Goal: Task Accomplishment & Management: Manage account settings

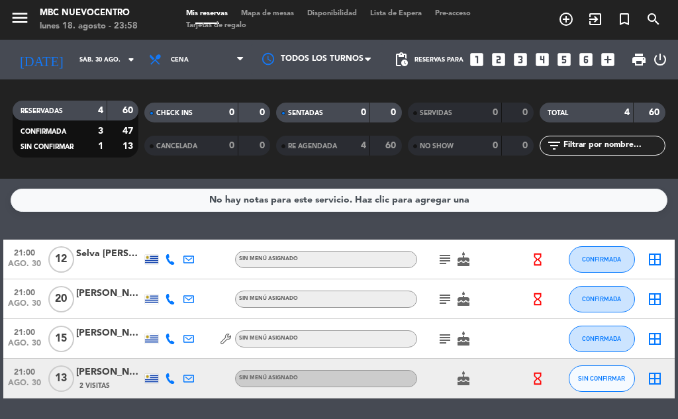
click at [97, 329] on div "[PERSON_NAME] de los [PERSON_NAME]" at bounding box center [109, 333] width 66 height 15
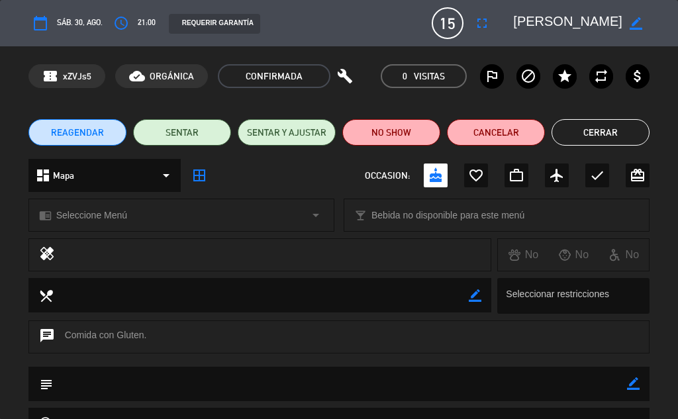
click at [613, 131] on button "Cerrar" at bounding box center [600, 132] width 98 height 26
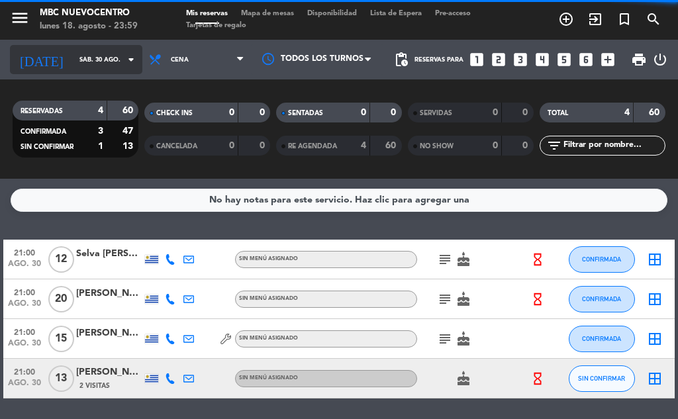
click at [73, 62] on input "sáb. 30 ago." at bounding box center [116, 60] width 87 height 21
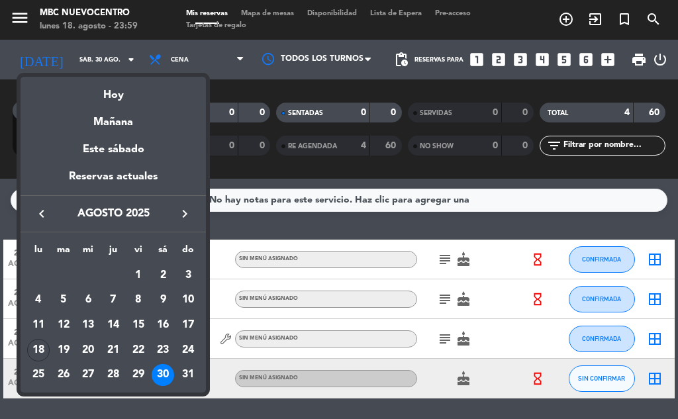
click at [115, 347] on div "21" at bounding box center [113, 350] width 22 height 22
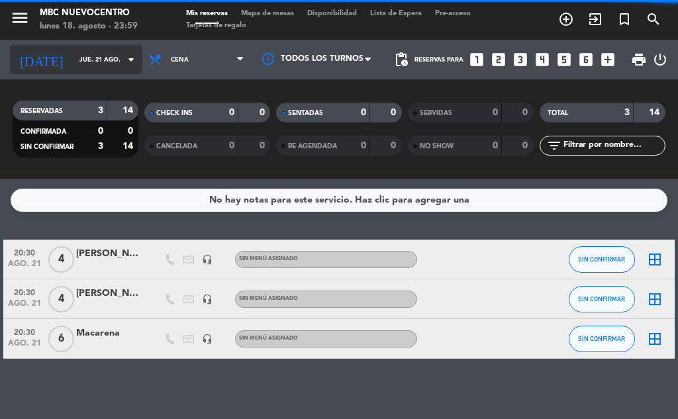
click at [83, 62] on input "jue. 21 ago." at bounding box center [116, 60] width 87 height 21
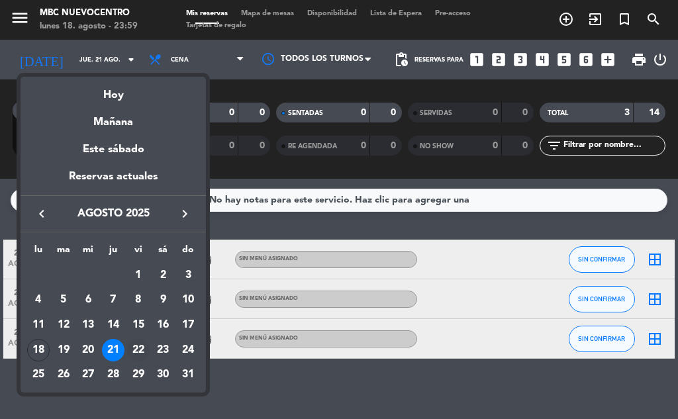
click at [138, 349] on div "22" at bounding box center [138, 350] width 22 height 22
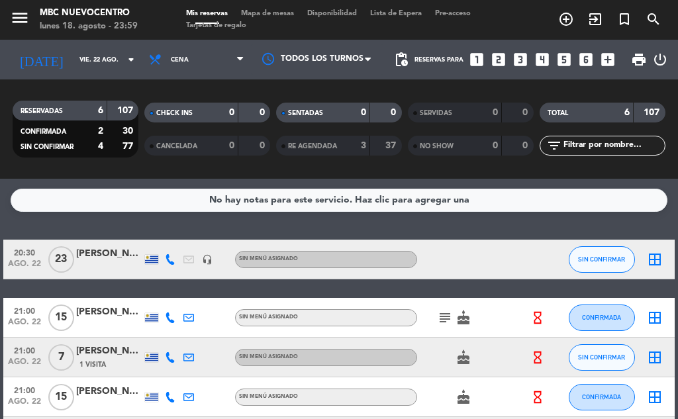
click at [443, 318] on icon "subject" at bounding box center [445, 318] width 16 height 16
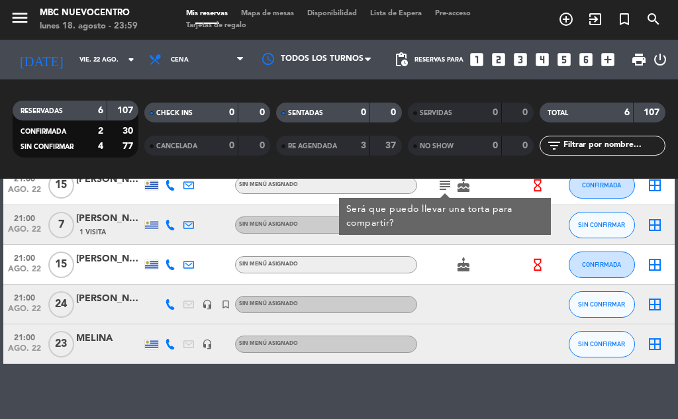
scroll to position [66, 0]
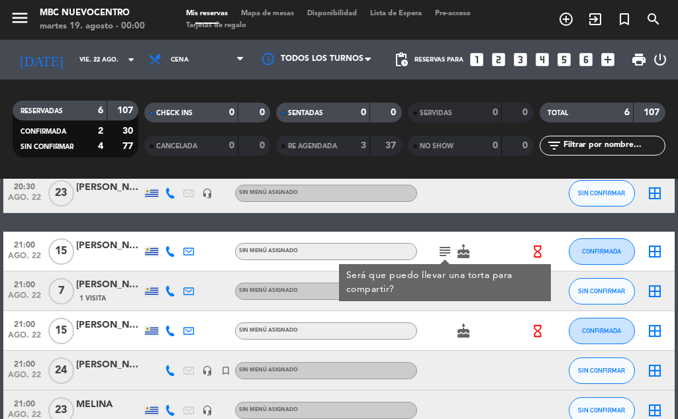
click at [174, 253] on icon at bounding box center [170, 251] width 11 height 11
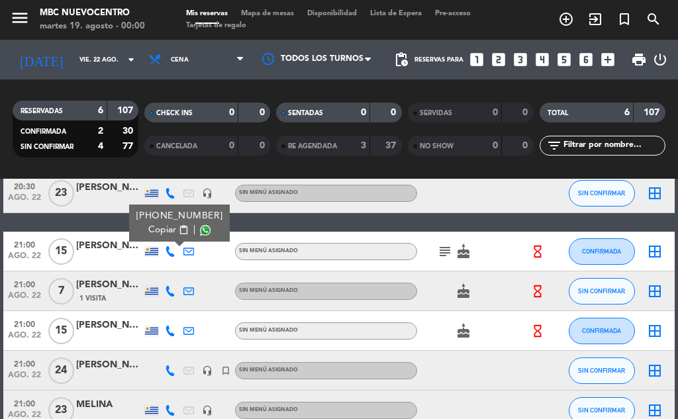
click at [179, 228] on span "content_paste" at bounding box center [184, 230] width 10 height 10
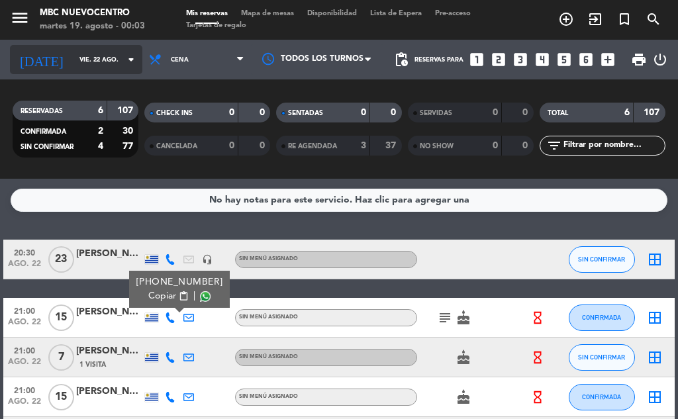
click at [77, 50] on input "vie. 22 ago." at bounding box center [116, 60] width 87 height 21
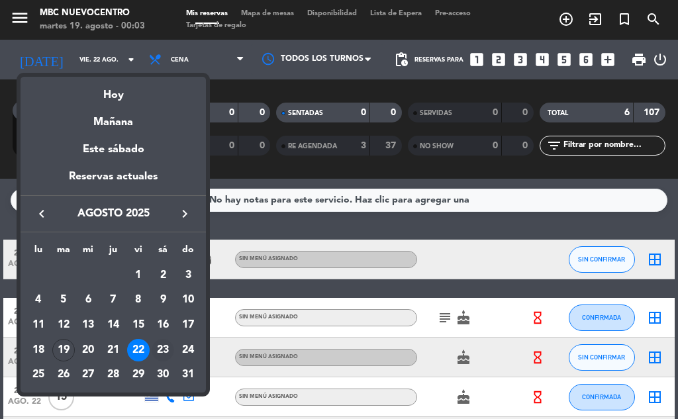
click at [168, 359] on div "23" at bounding box center [163, 350] width 22 height 22
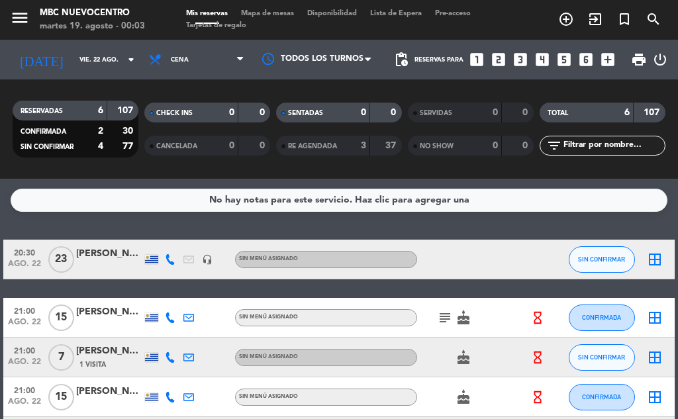
type input "sáb. 23 ago."
